Goal: Task Accomplishment & Management: Complete application form

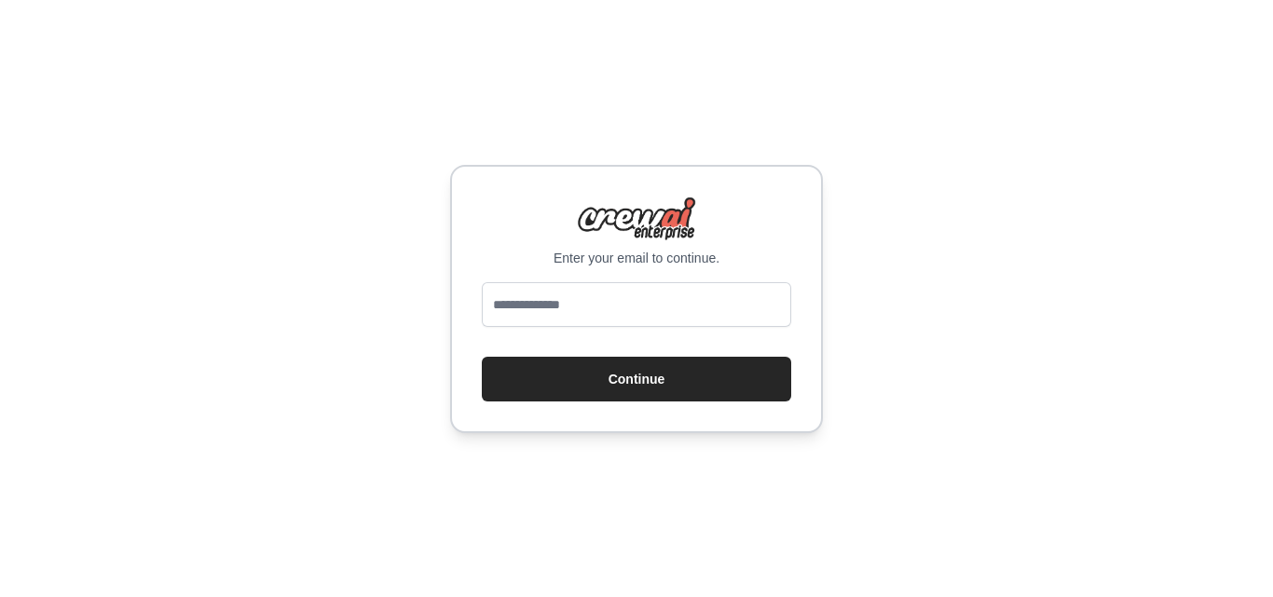
click at [648, 304] on input "email" at bounding box center [636, 304] width 309 height 45
click at [648, 303] on input "email" at bounding box center [636, 304] width 309 height 45
click at [775, 303] on input "email" at bounding box center [636, 304] width 309 height 45
click at [885, 276] on div "Enter your email to continue. Continue" at bounding box center [636, 298] width 1273 height 597
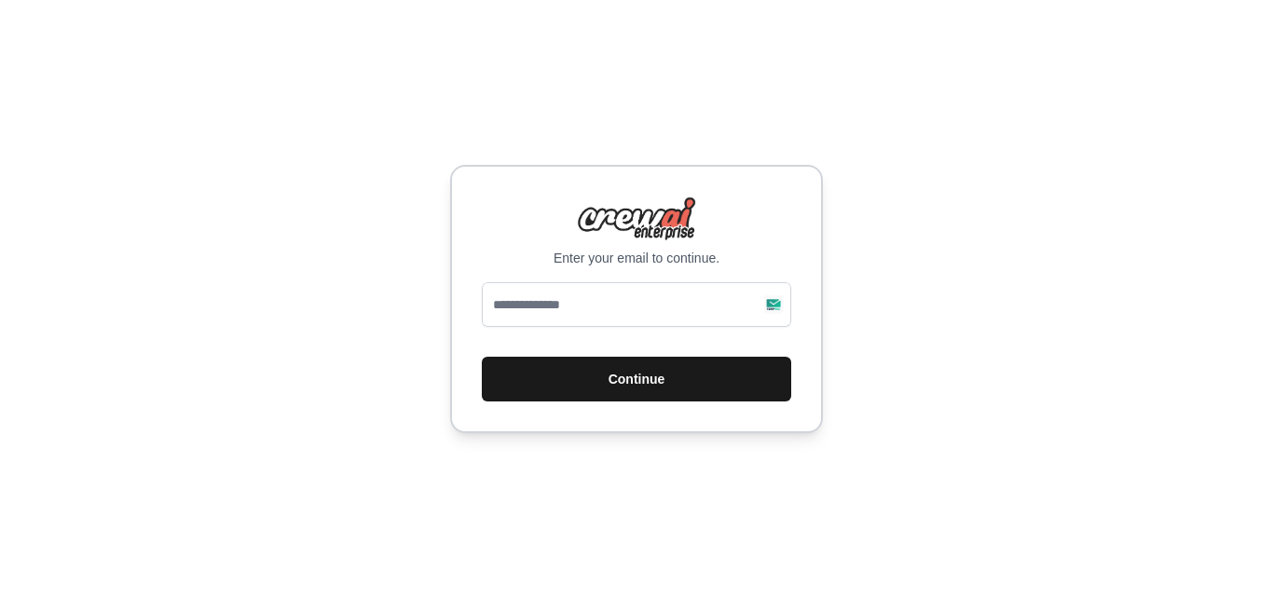
click at [661, 385] on button "Continue" at bounding box center [636, 379] width 309 height 45
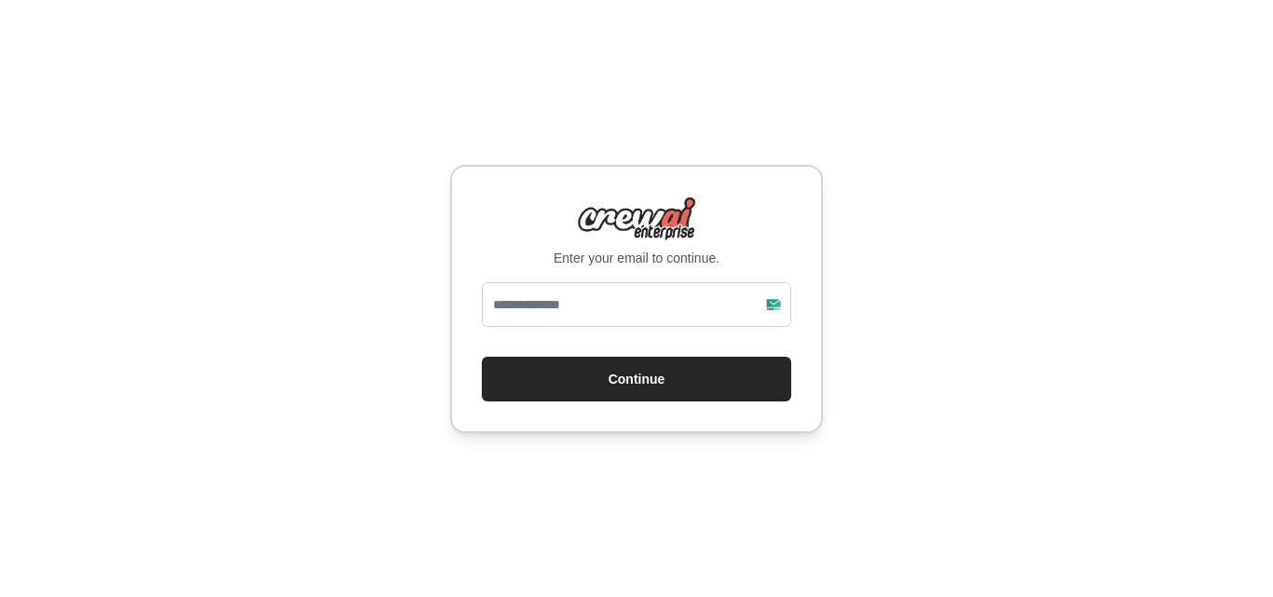
type input "**********"
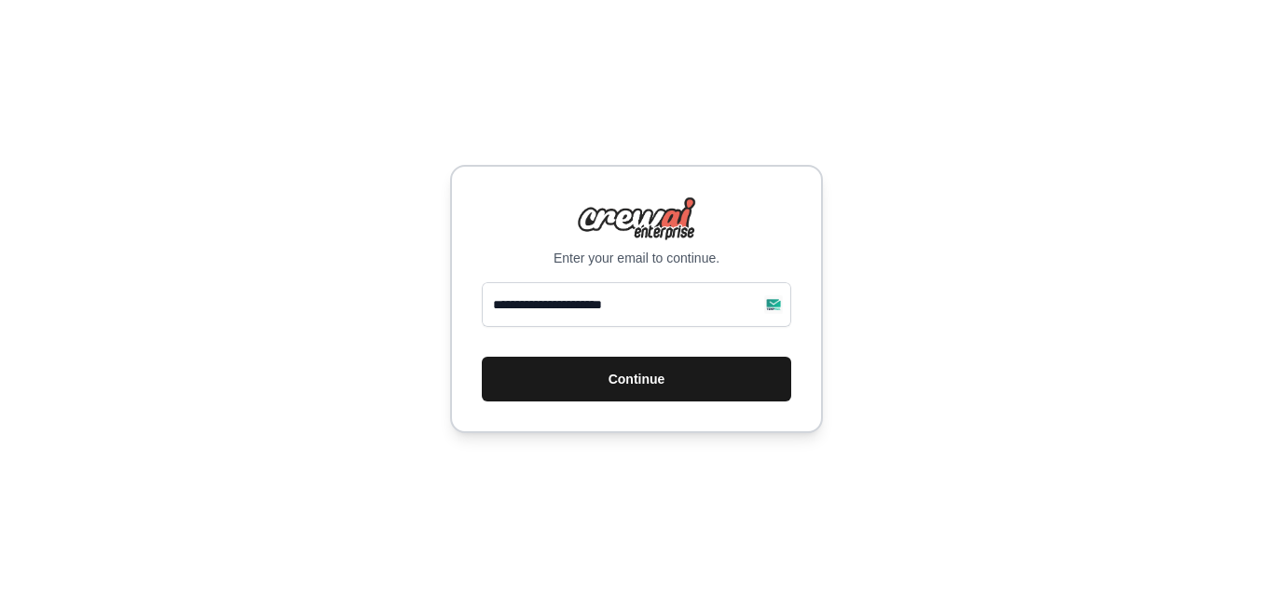
click at [515, 363] on button "Continue" at bounding box center [636, 379] width 309 height 45
